Goal: Task Accomplishment & Management: Complete application form

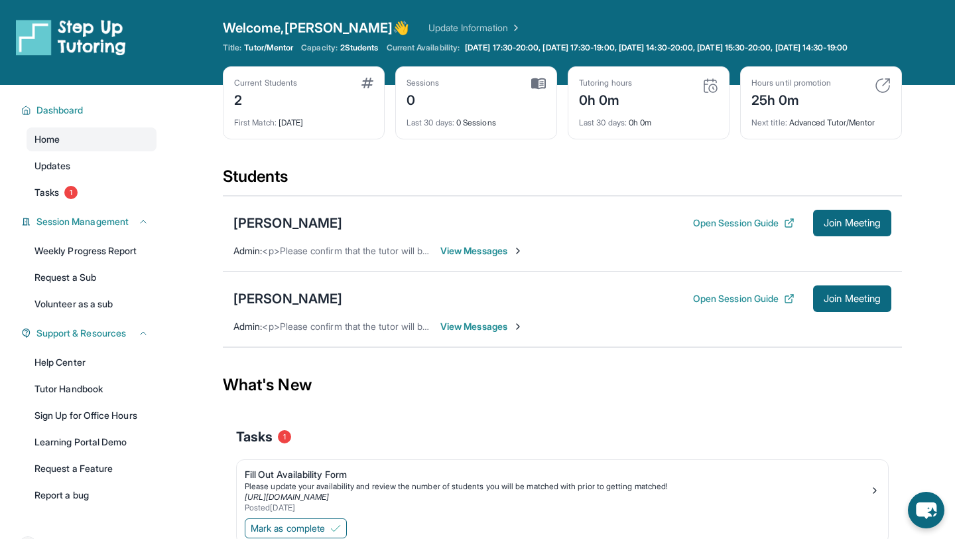
scroll to position [96, 0]
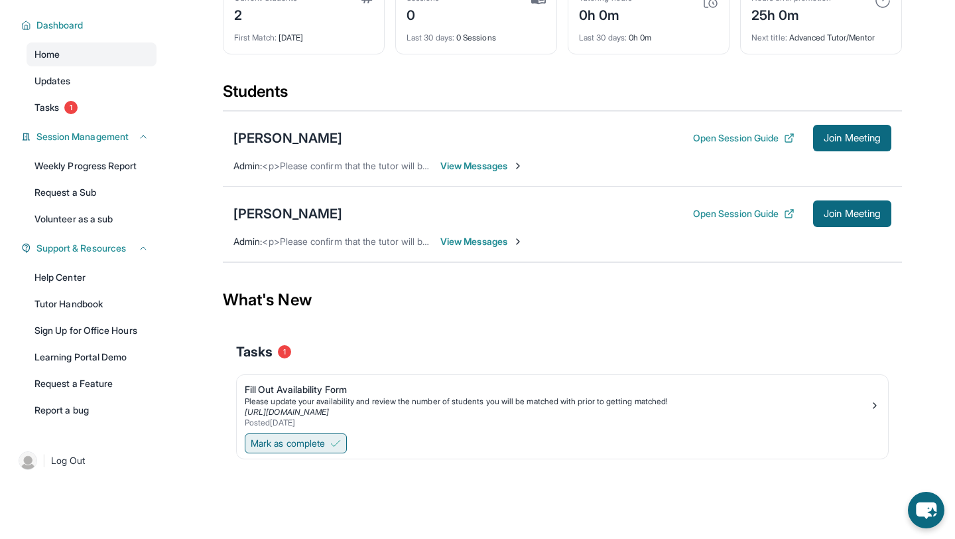
click at [325, 445] on span "Mark as complete" at bounding box center [288, 443] width 74 height 13
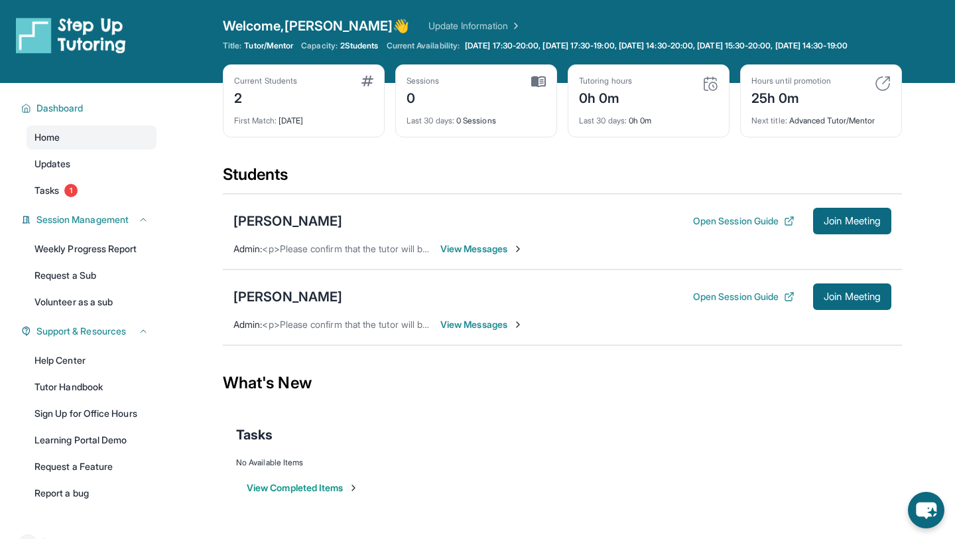
scroll to position [0, 0]
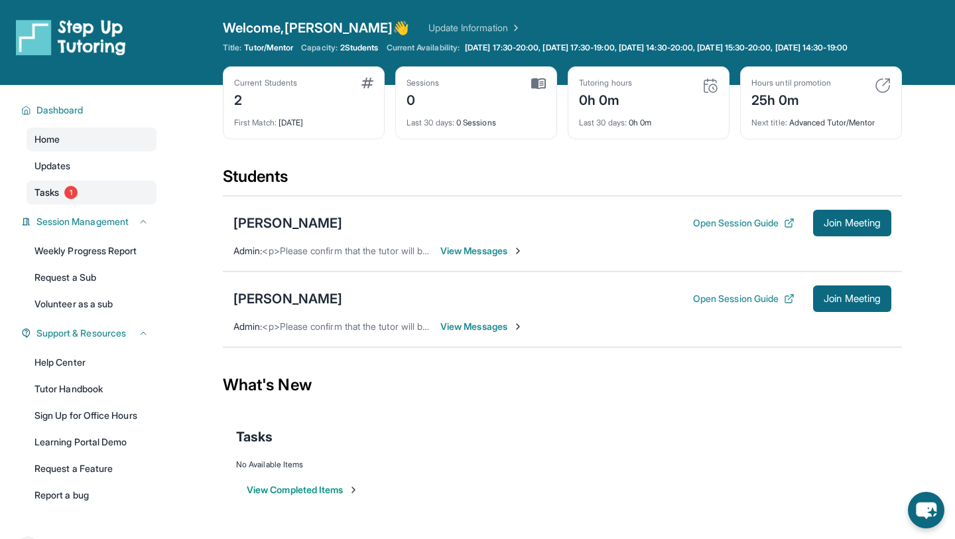
click at [111, 204] on link "Tasks 1" at bounding box center [92, 192] width 130 height 24
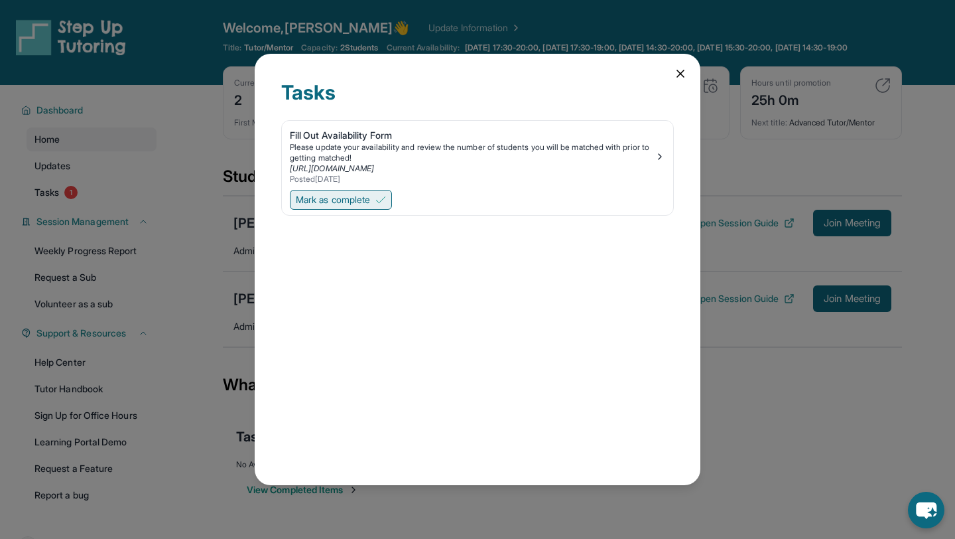
click at [334, 202] on span "Mark as complete" at bounding box center [333, 199] width 74 height 13
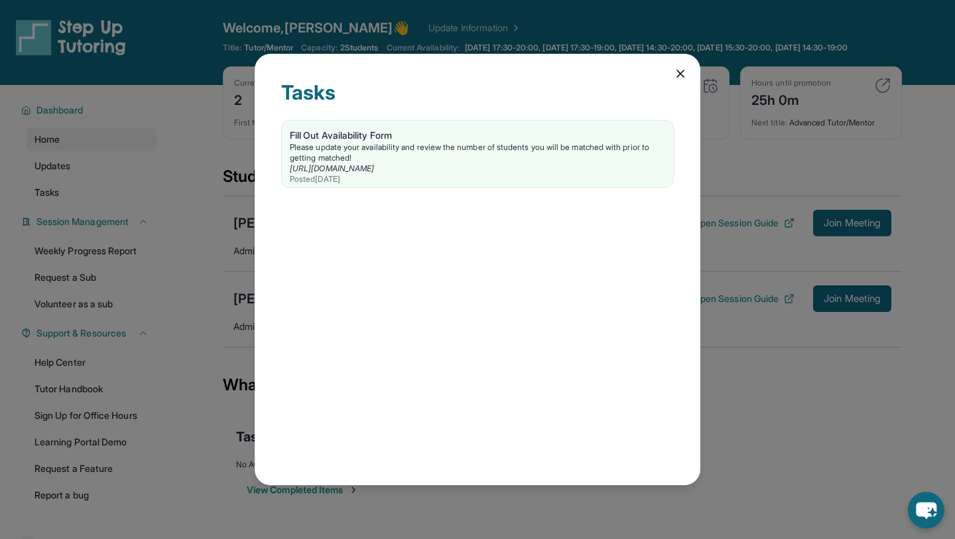
click at [190, 155] on div "Tasks Fill Out Availability Form Please update your availability and review the…" at bounding box center [477, 269] width 955 height 539
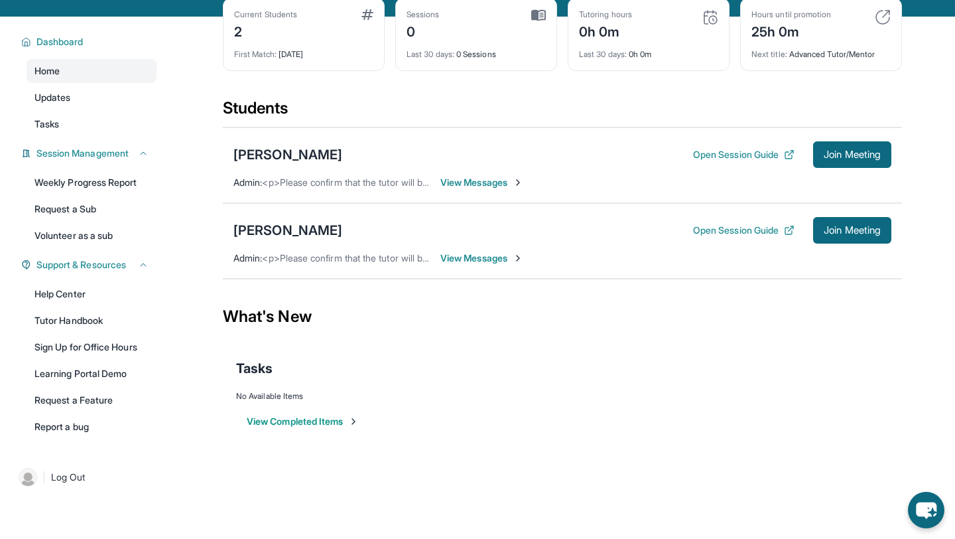
scroll to position [60, 0]
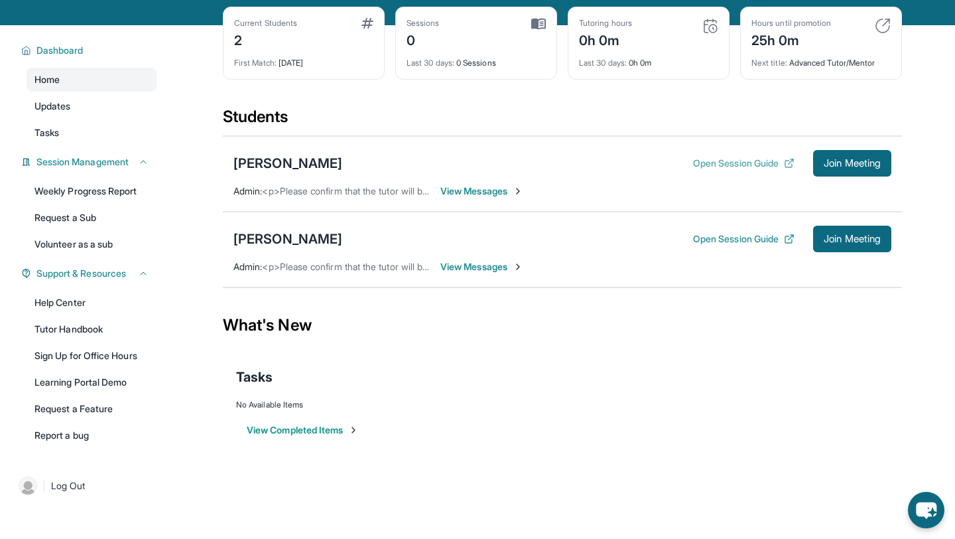
click at [731, 170] on button "Open Session Guide" at bounding box center [744, 163] width 102 height 13
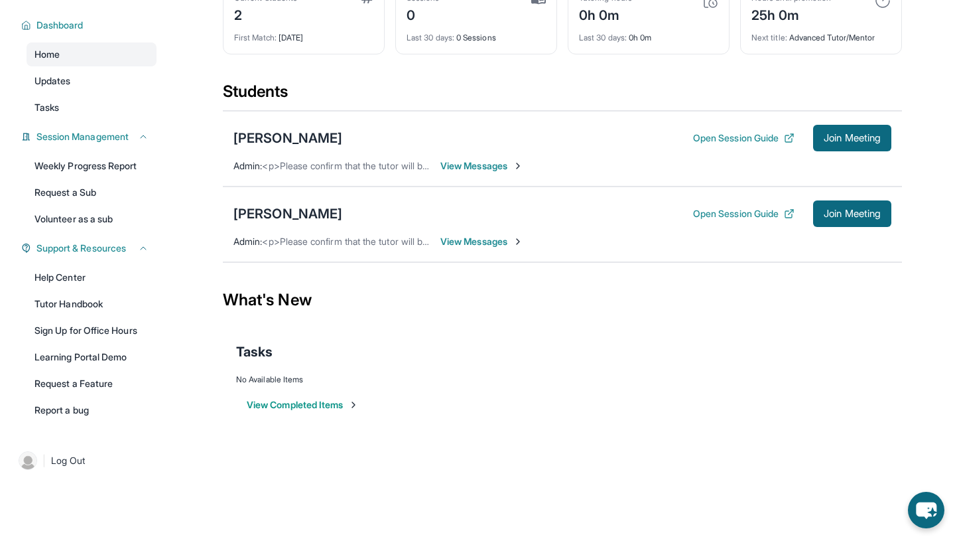
scroll to position [0, 0]
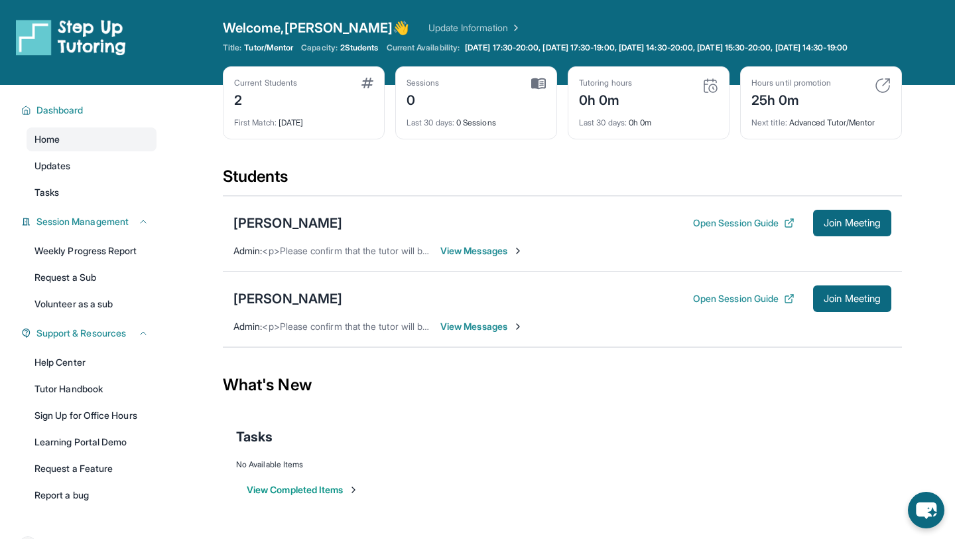
click at [458, 257] on span "View Messages" at bounding box center [482, 250] width 83 height 13
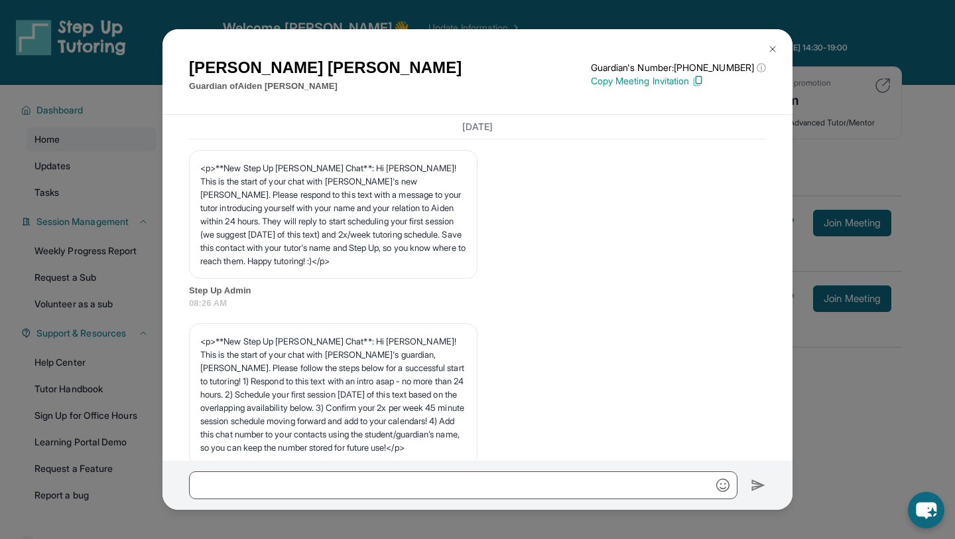
scroll to position [776, 0]
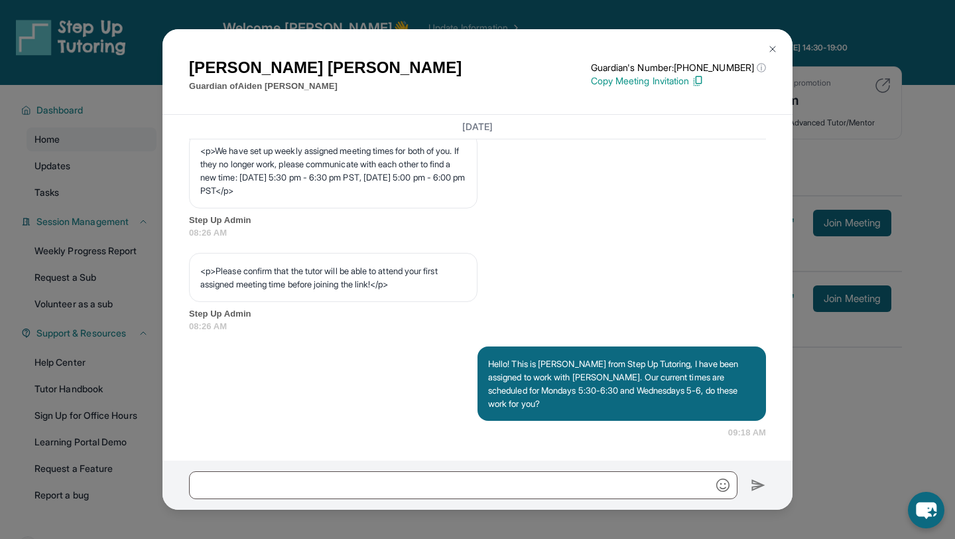
click at [774, 46] on img at bounding box center [773, 49] width 11 height 11
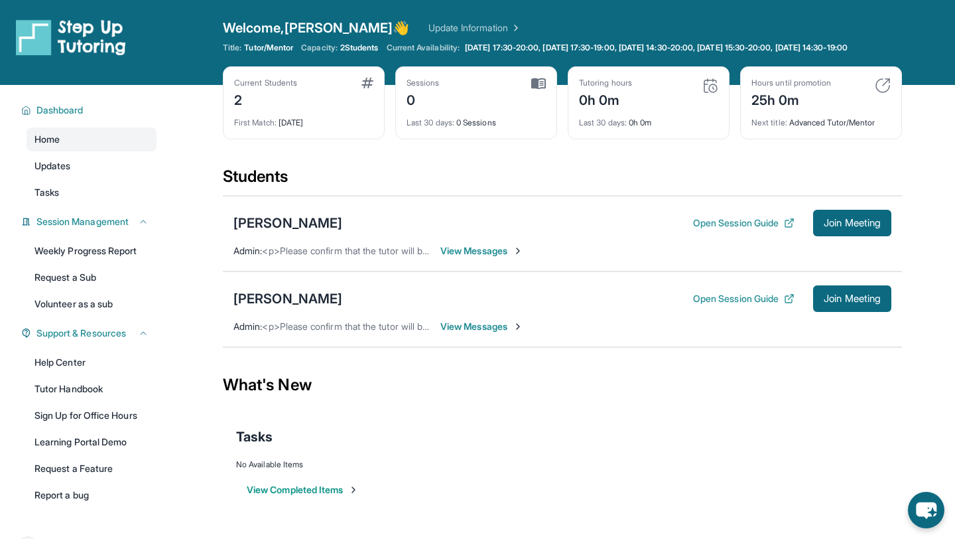
click at [496, 331] on span "View Messages" at bounding box center [482, 326] width 83 height 13
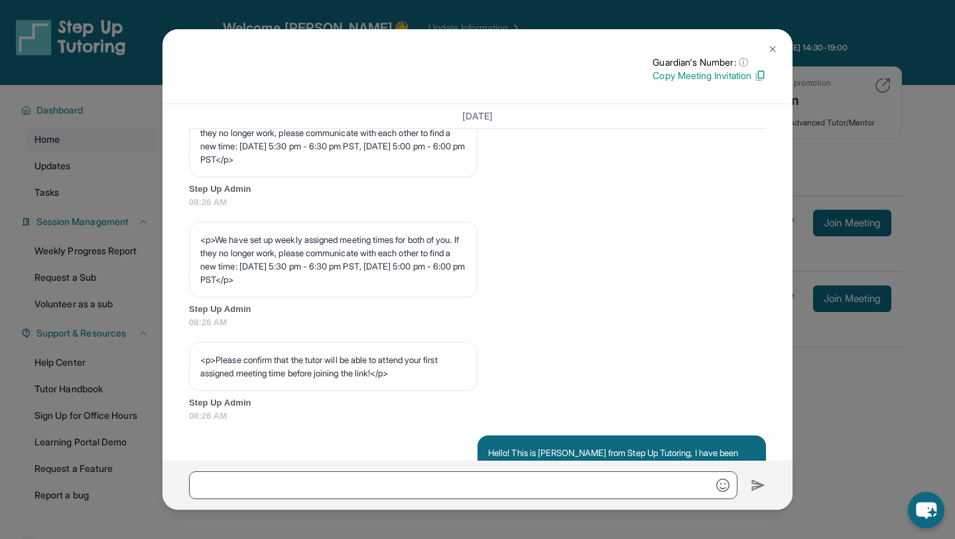
scroll to position [766, 0]
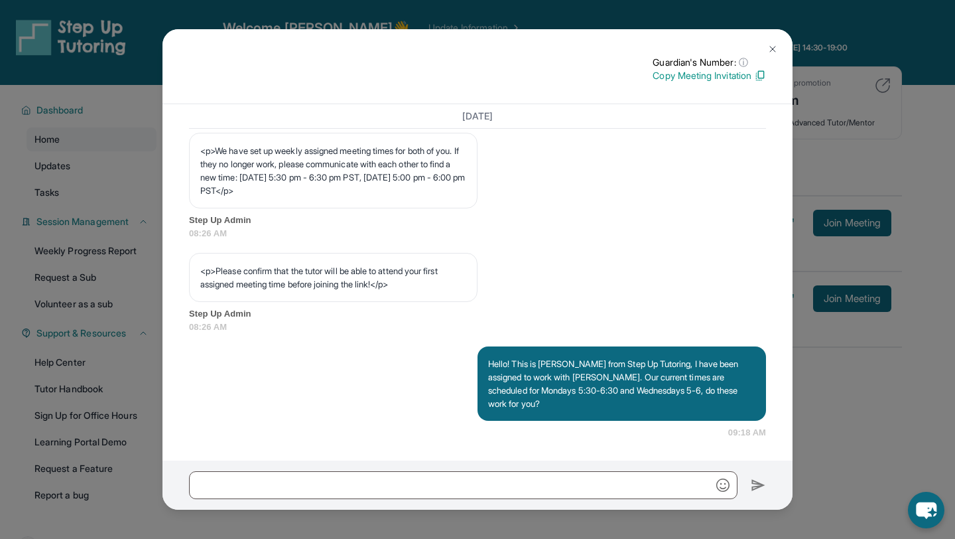
click at [766, 42] on button at bounding box center [773, 49] width 27 height 27
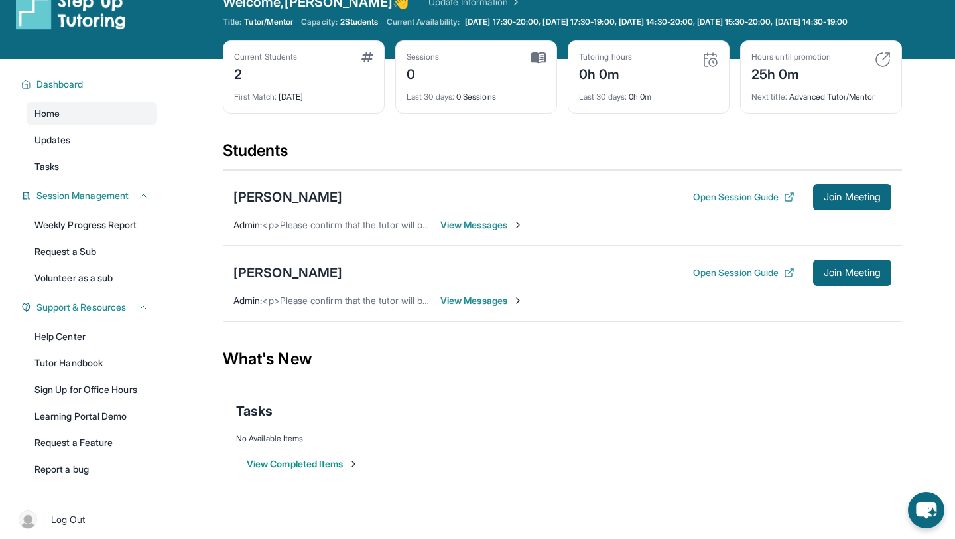
scroll to position [0, 0]
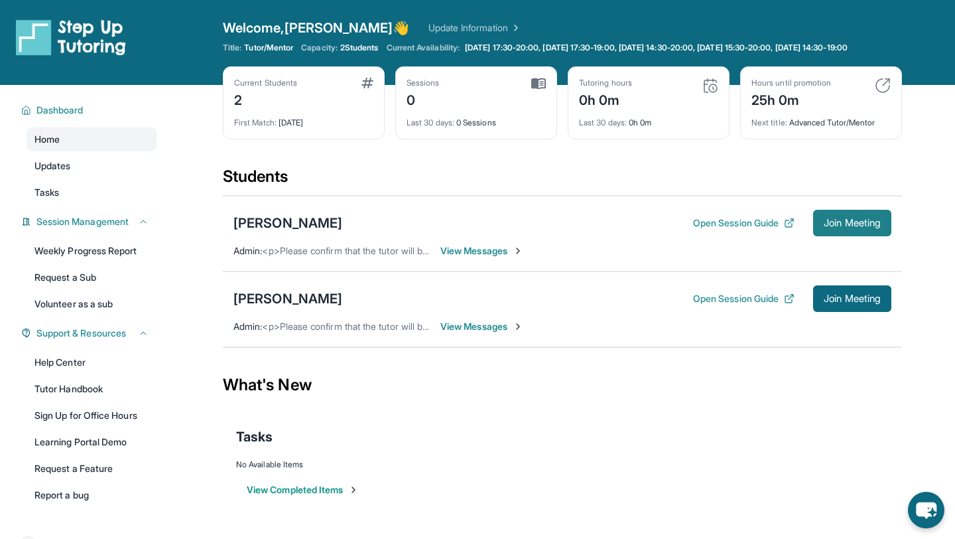
click at [852, 227] on span "Join Meeting" at bounding box center [852, 223] width 57 height 8
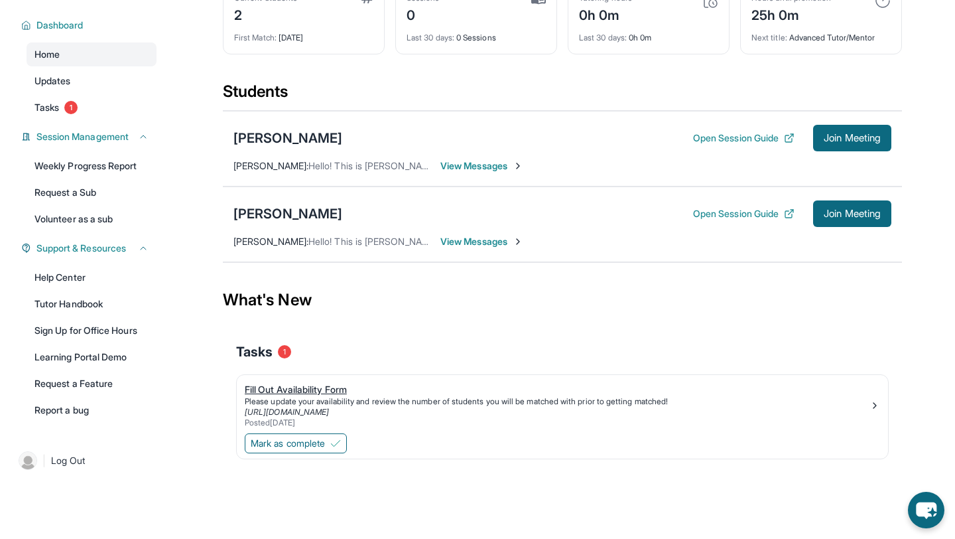
click at [480, 397] on div "Please update your availability and review the number of students you will be m…" at bounding box center [557, 401] width 625 height 11
click at [295, 446] on span "Mark as complete" at bounding box center [288, 443] width 74 height 13
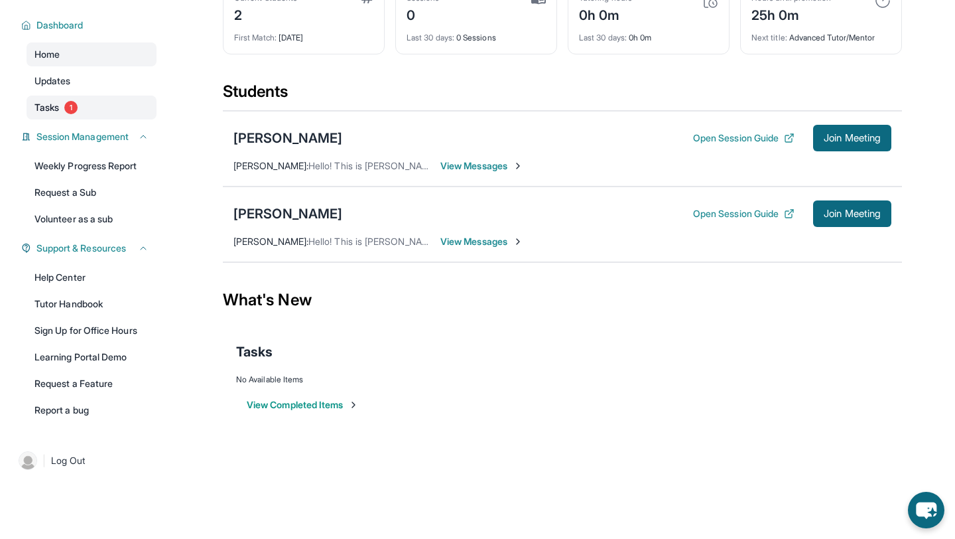
click at [79, 113] on link "Tasks 1" at bounding box center [92, 108] width 130 height 24
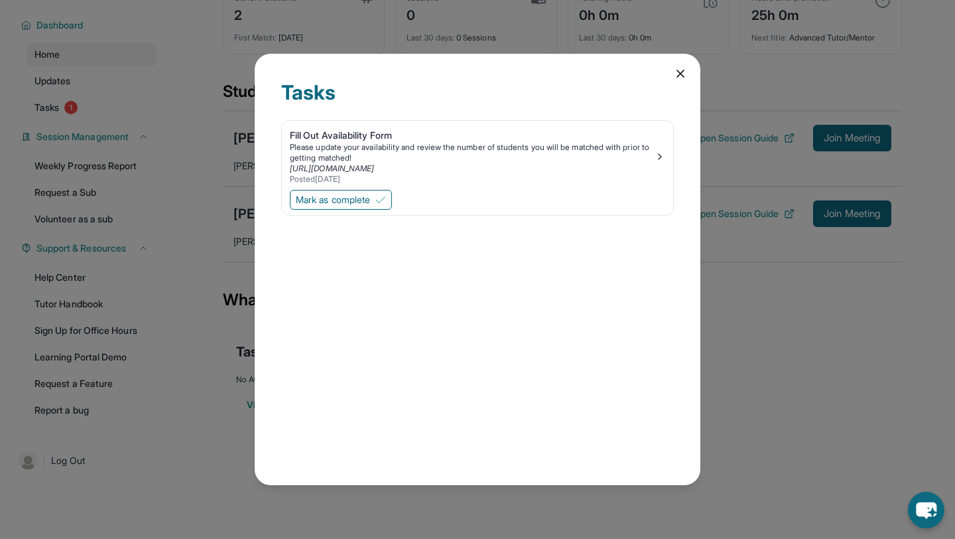
click at [676, 77] on icon at bounding box center [680, 73] width 13 height 13
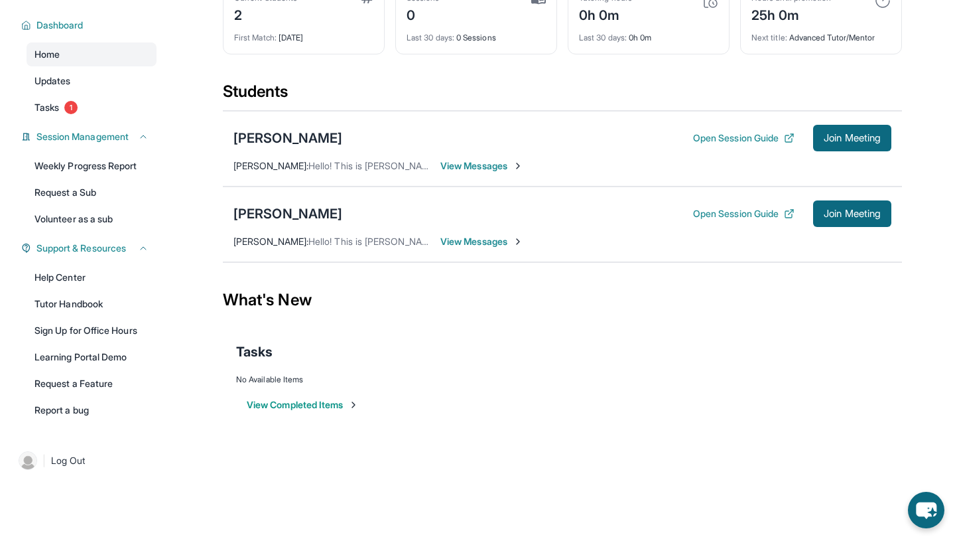
scroll to position [0, 0]
